Goal: Task Accomplishment & Management: Use online tool/utility

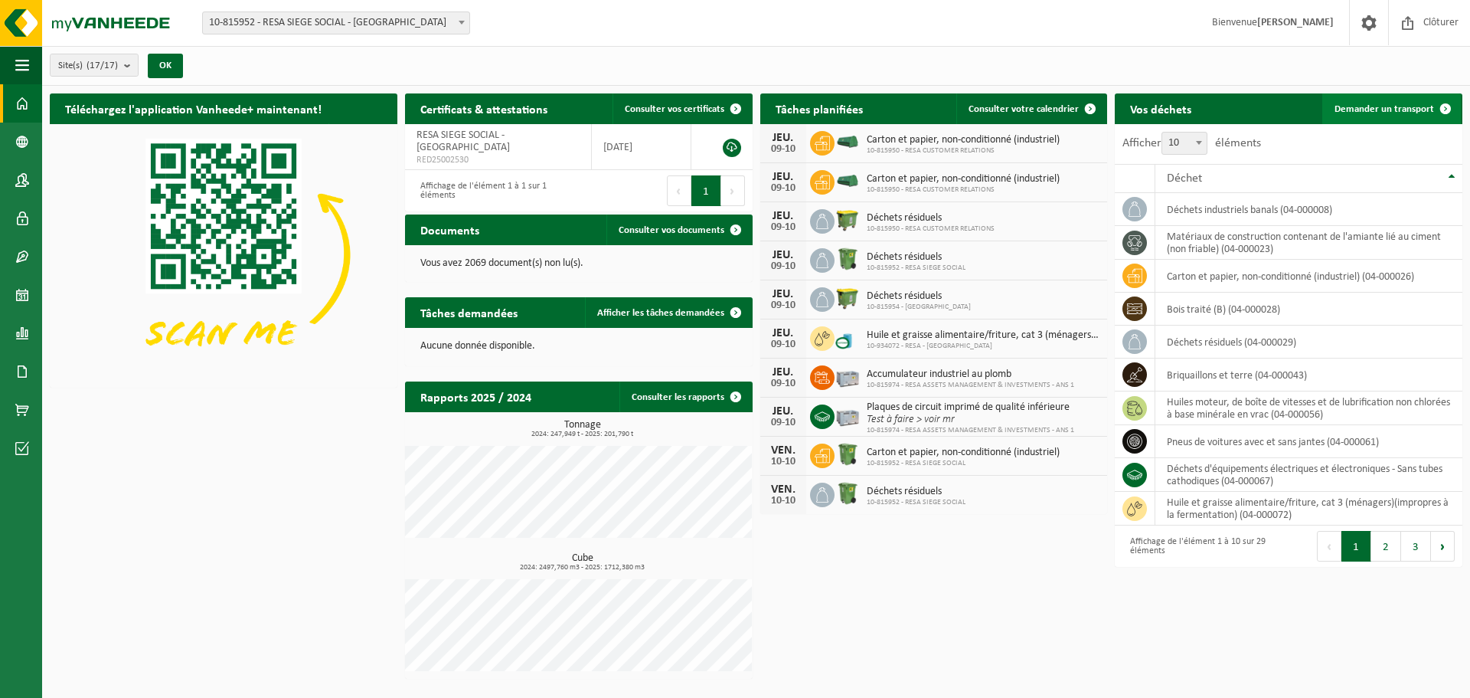
click at [1365, 102] on link "Demander un transport" at bounding box center [1391, 108] width 139 height 31
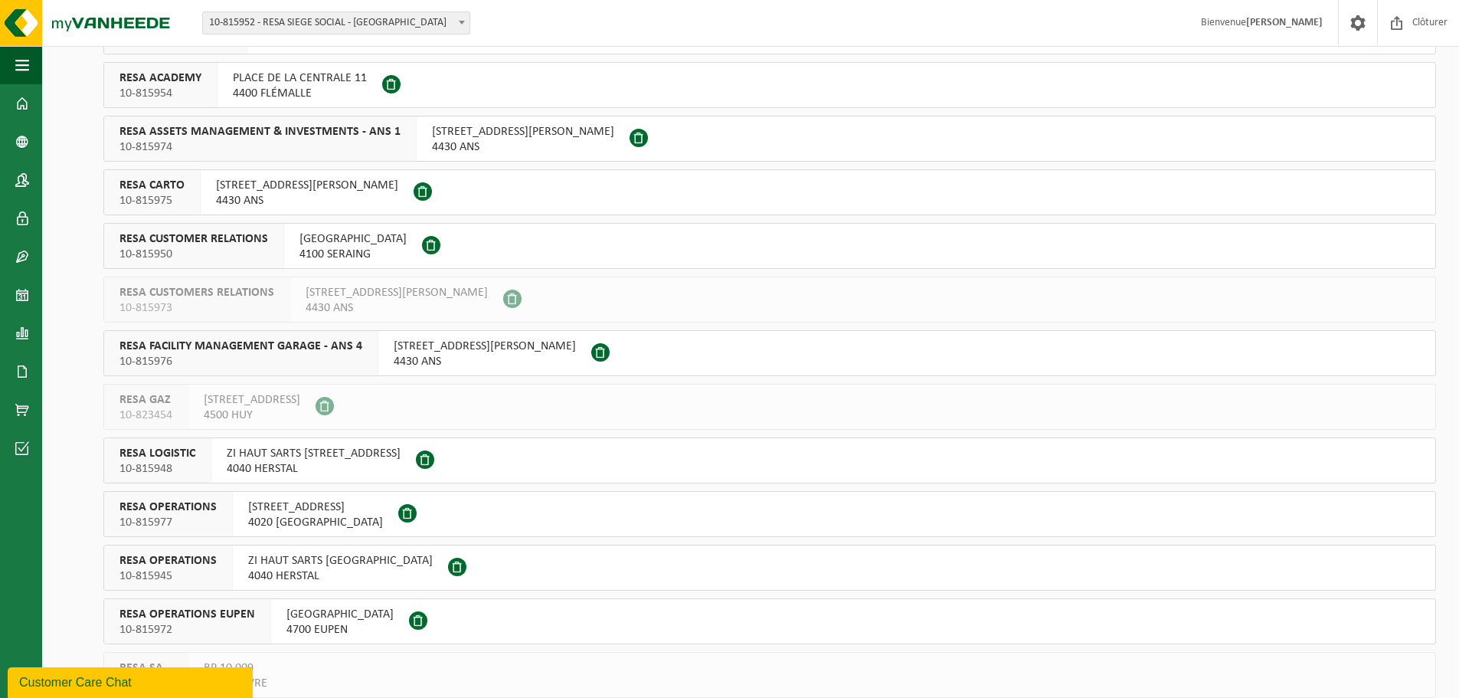
scroll to position [383, 0]
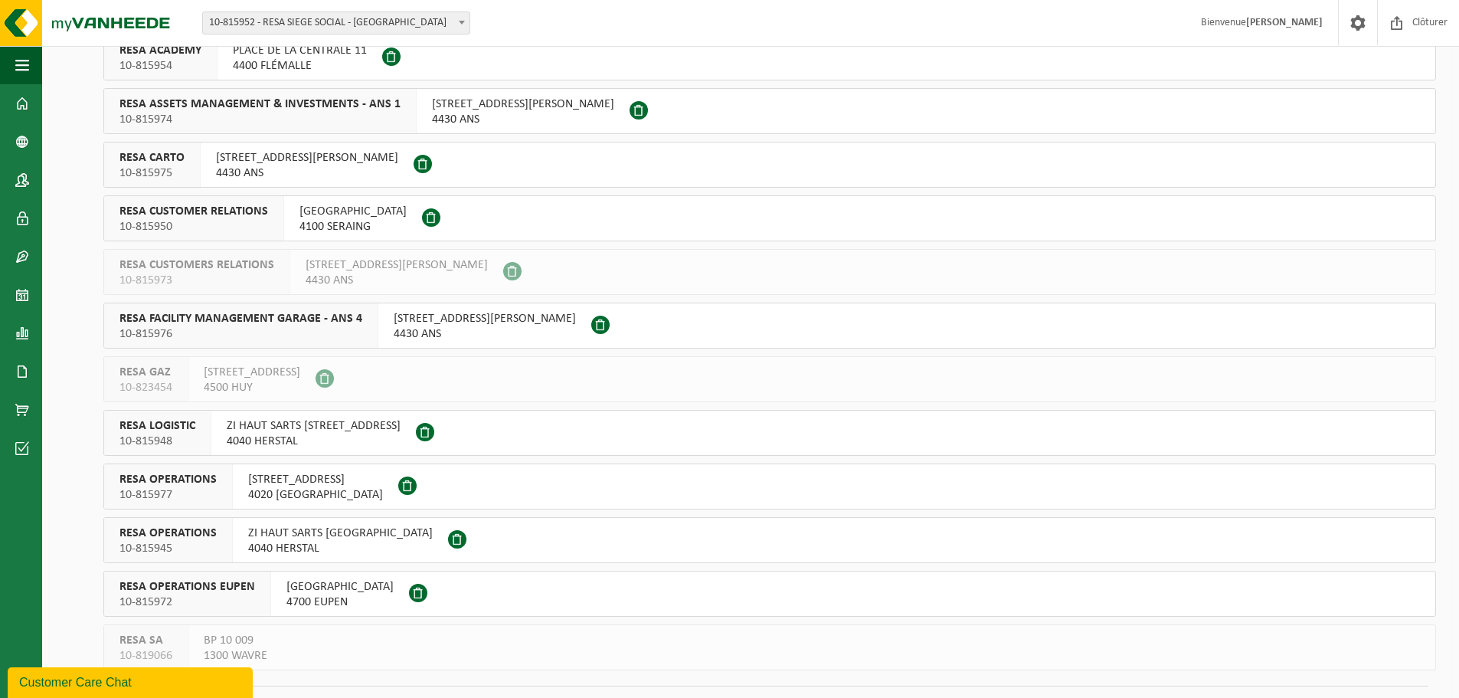
click at [313, 213] on span "RUE DU PONT DU VAL 2" at bounding box center [352, 211] width 107 height 15
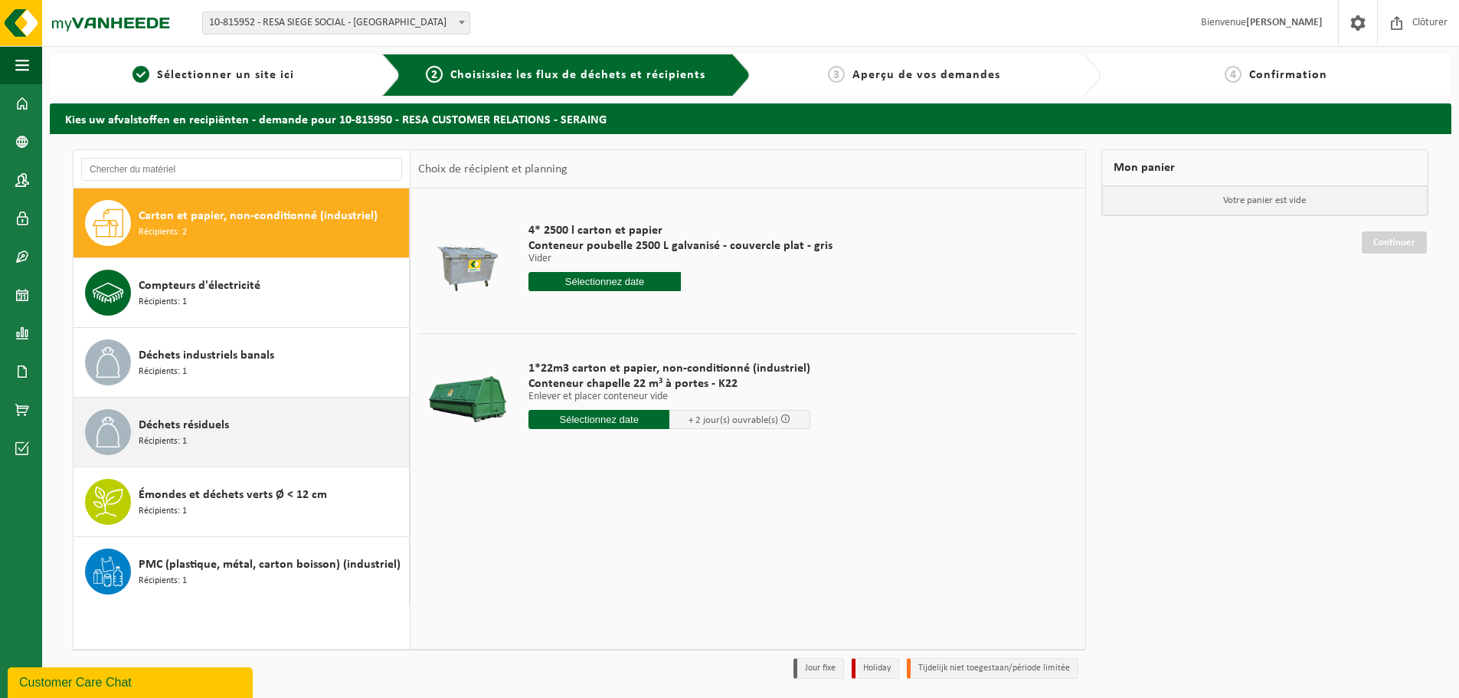
click at [144, 430] on span "Déchets résiduels" at bounding box center [184, 425] width 90 height 18
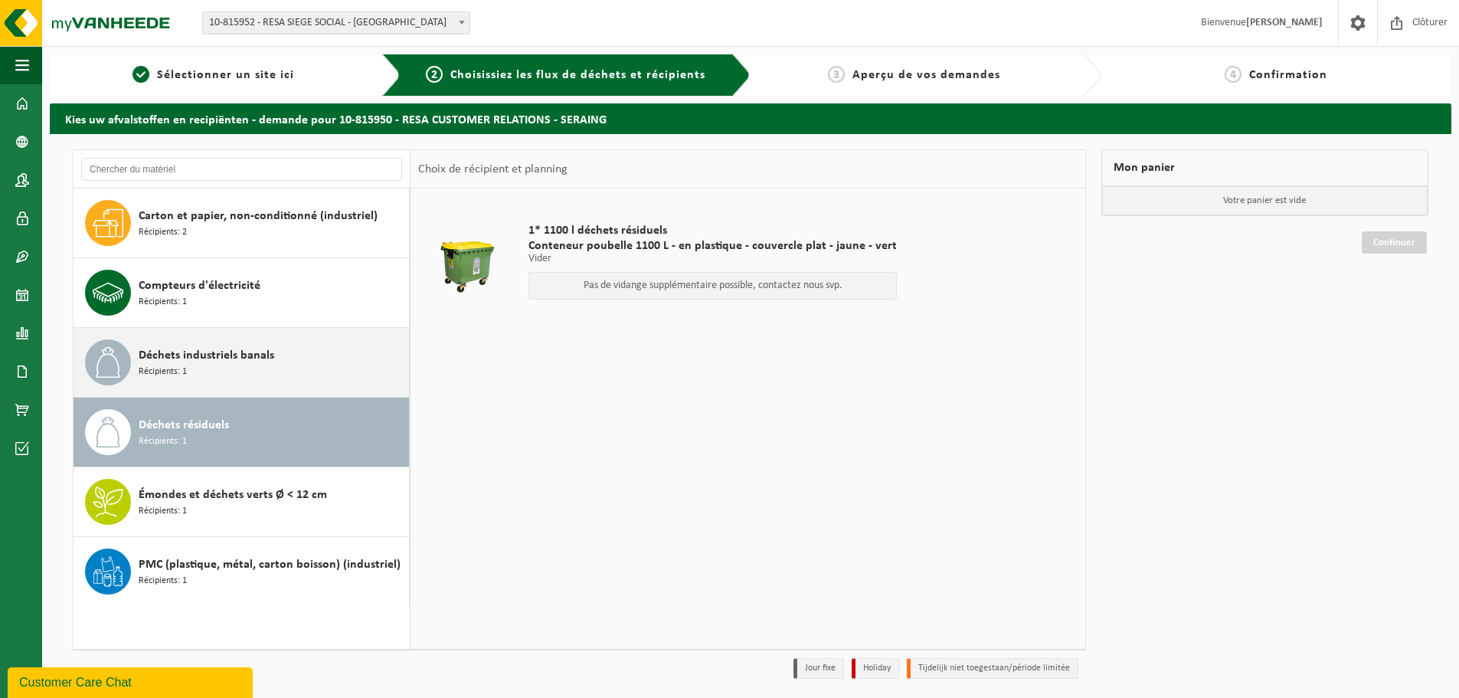
click at [197, 359] on span "Déchets industriels banals" at bounding box center [207, 355] width 136 height 18
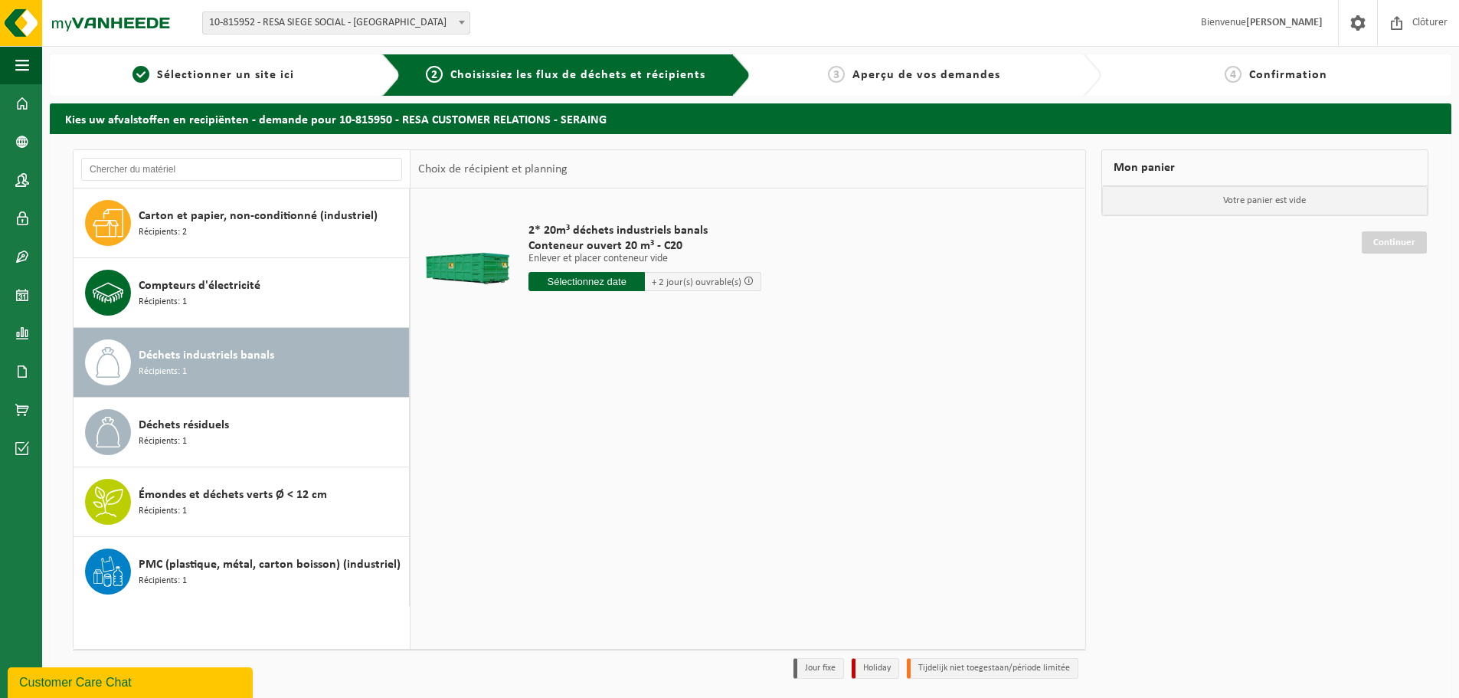
click at [590, 283] on input "text" at bounding box center [586, 281] width 116 height 19
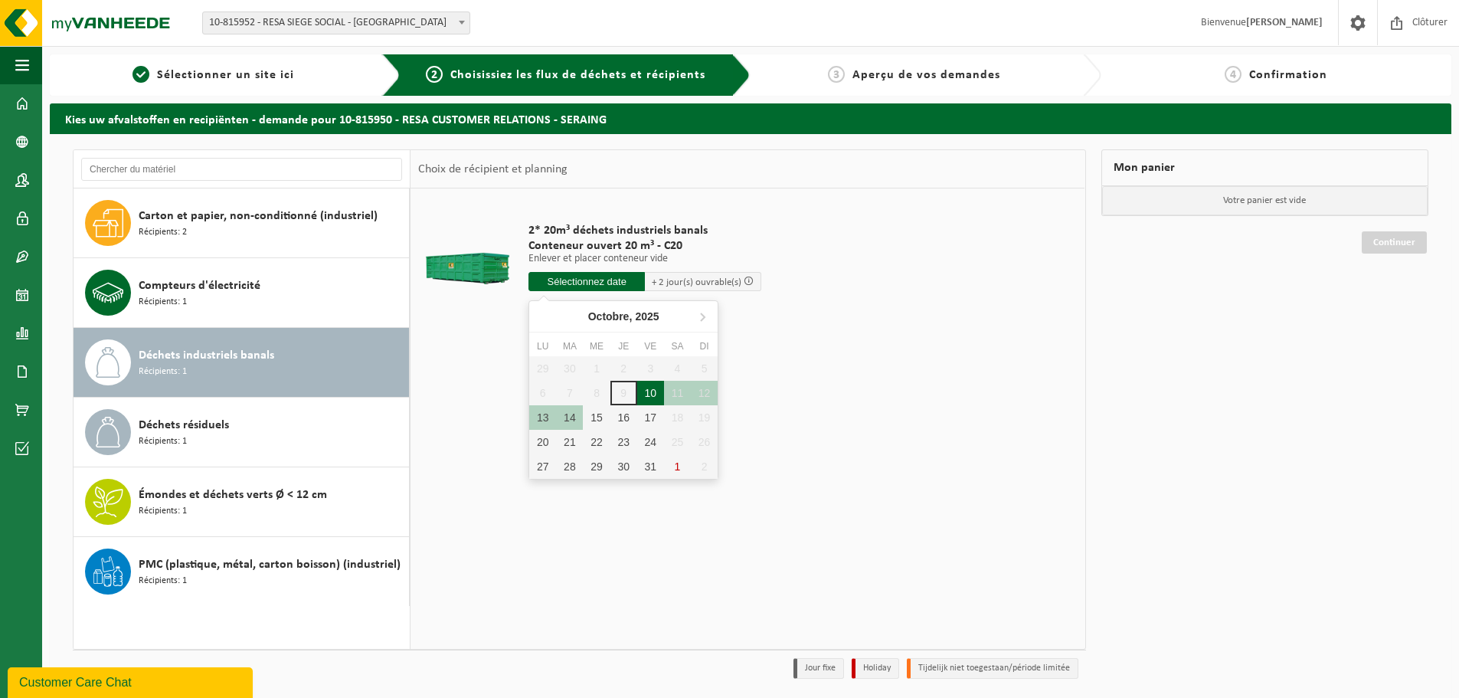
click at [658, 400] on div "10" at bounding box center [650, 393] width 27 height 25
type input "à partir de 2025-10-10"
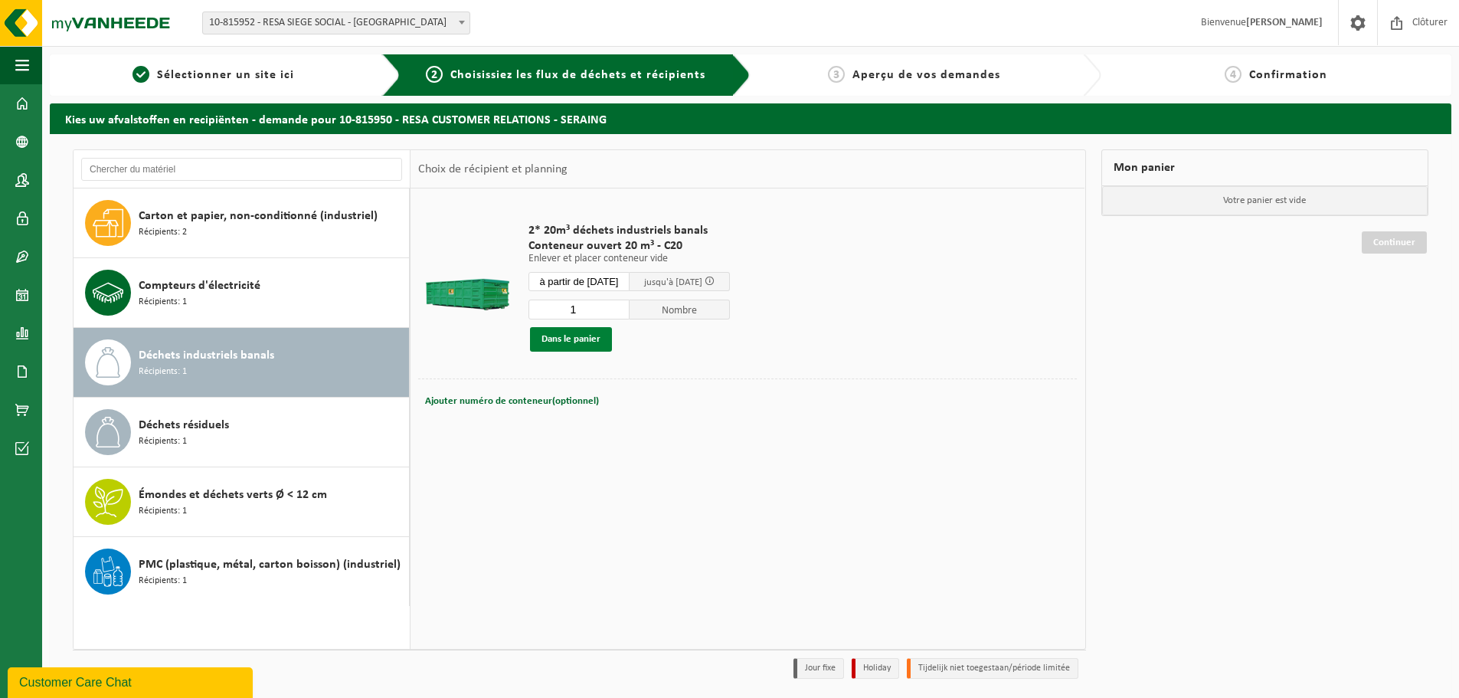
click at [586, 335] on button "Dans le panier" at bounding box center [571, 339] width 82 height 25
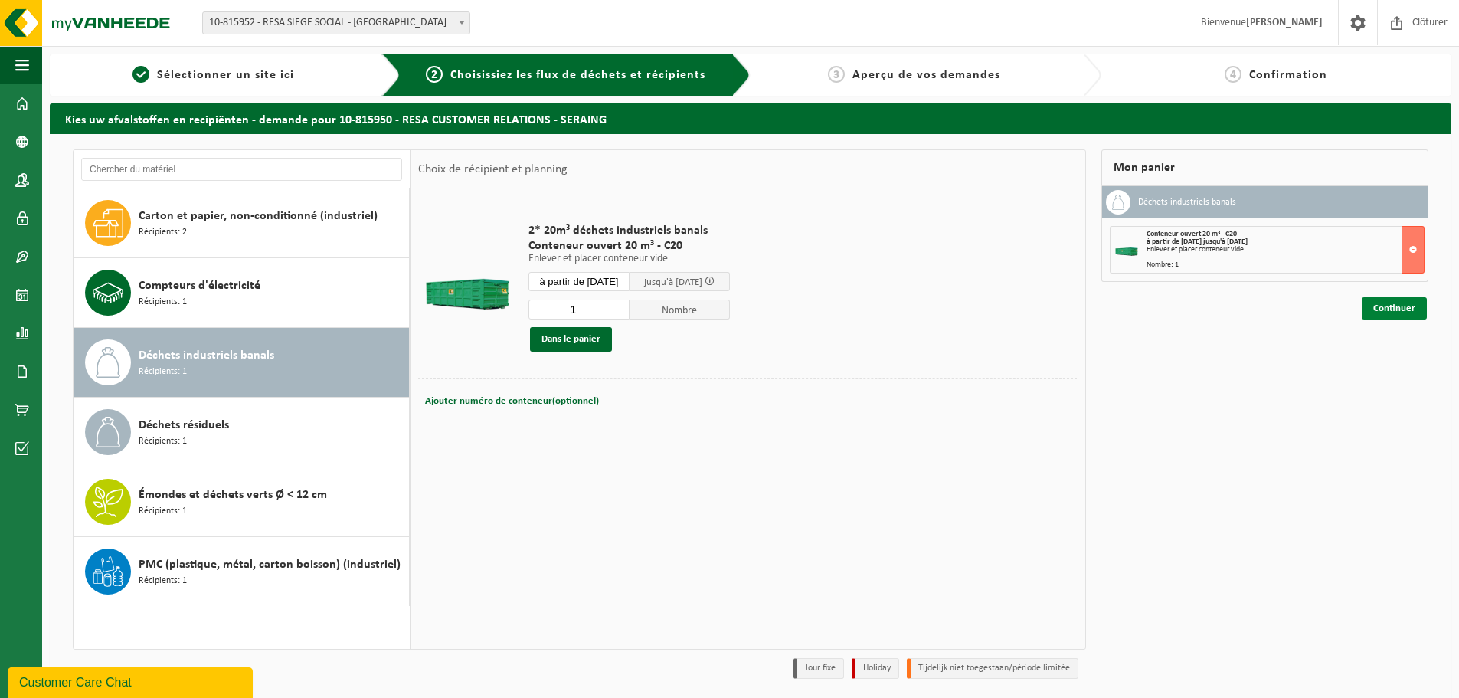
click at [1393, 305] on link "Continuer" at bounding box center [1393, 308] width 65 height 22
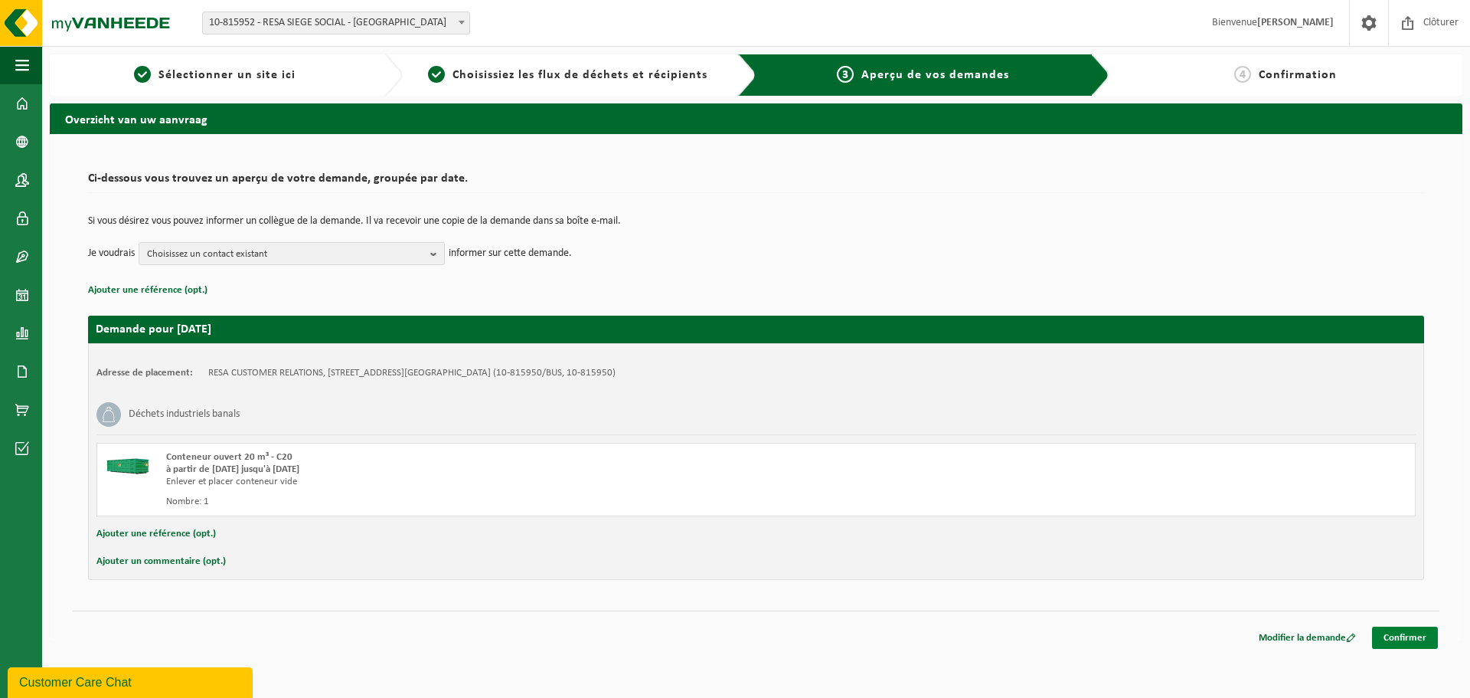
click at [1397, 634] on link "Confirmer" at bounding box center [1405, 637] width 66 height 22
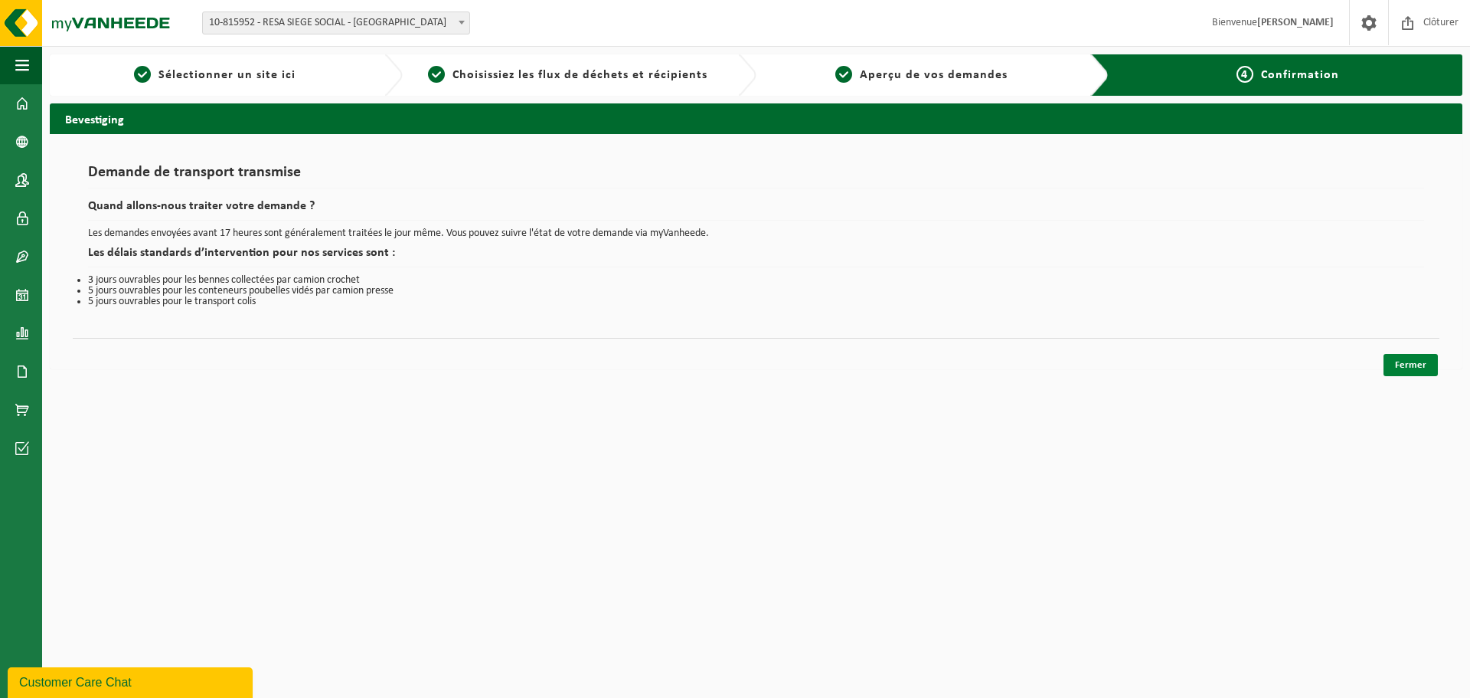
drag, startPoint x: 1417, startPoint y: 361, endPoint x: 1409, endPoint y: 366, distance: 9.6
click at [1417, 362] on link "Fermer" at bounding box center [1411, 365] width 54 height 22
